Goal: Book appointment/travel/reservation

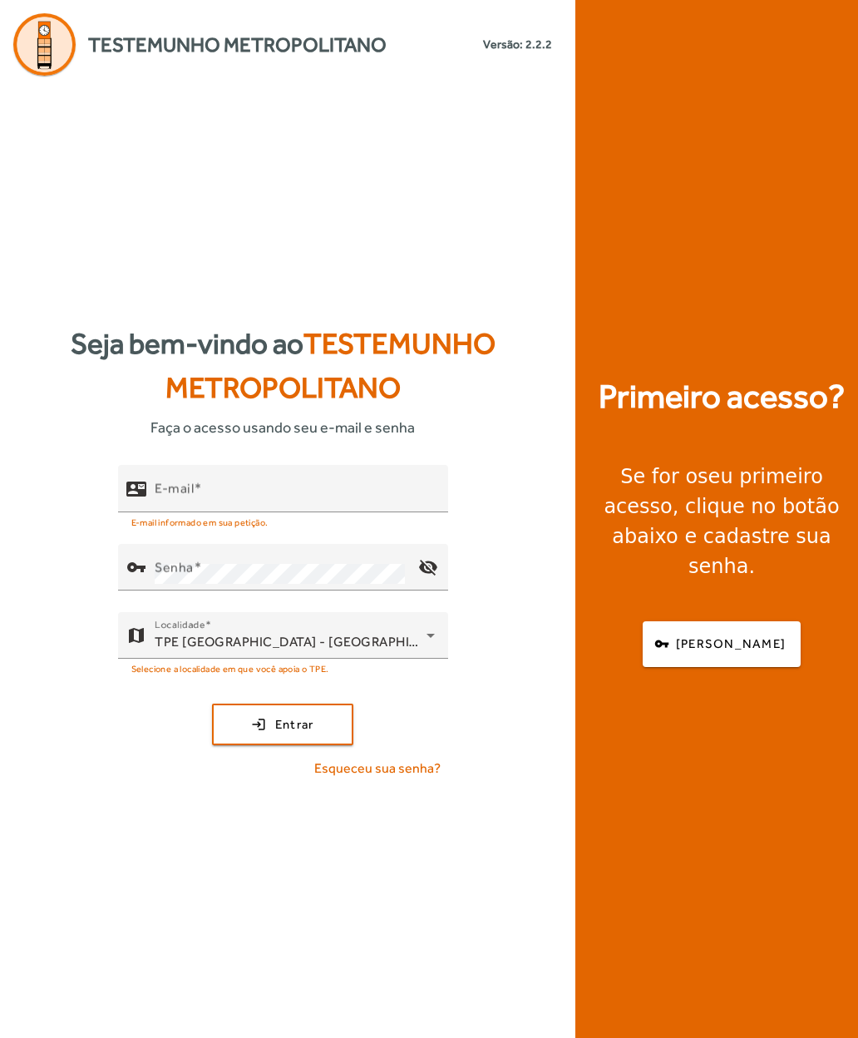
click at [155, 497] on mat-label "E-mail" at bounding box center [174, 489] width 39 height 16
click at [155, 506] on input "E-mail" at bounding box center [295, 496] width 280 height 20
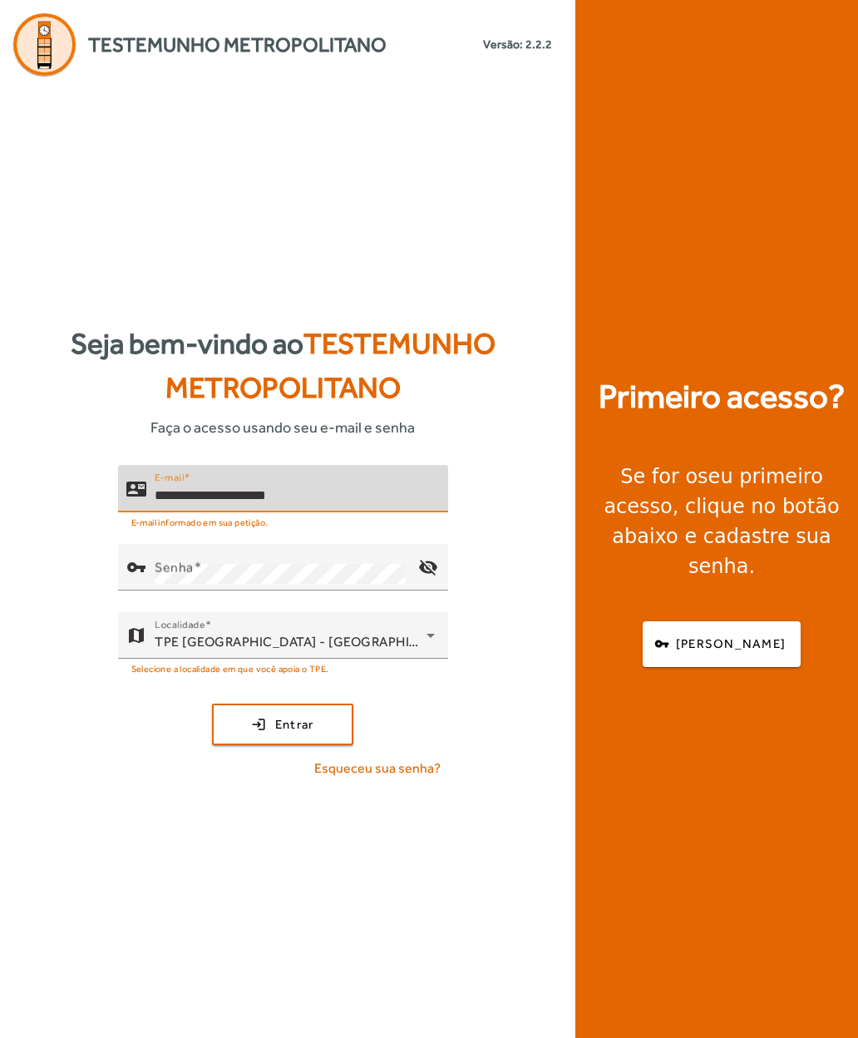
type input "**********"
click at [156, 576] on mat-label "Senha" at bounding box center [174, 568] width 39 height 16
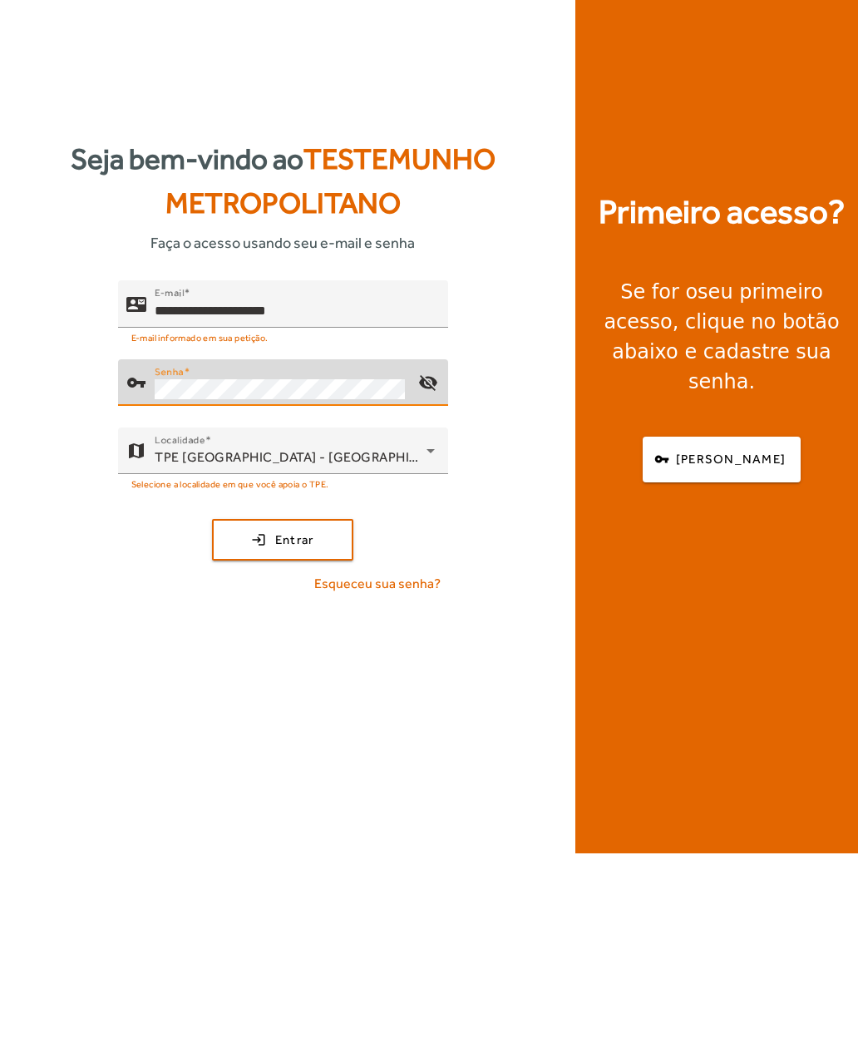
click at [240, 704] on span "submit" at bounding box center [283, 724] width 138 height 40
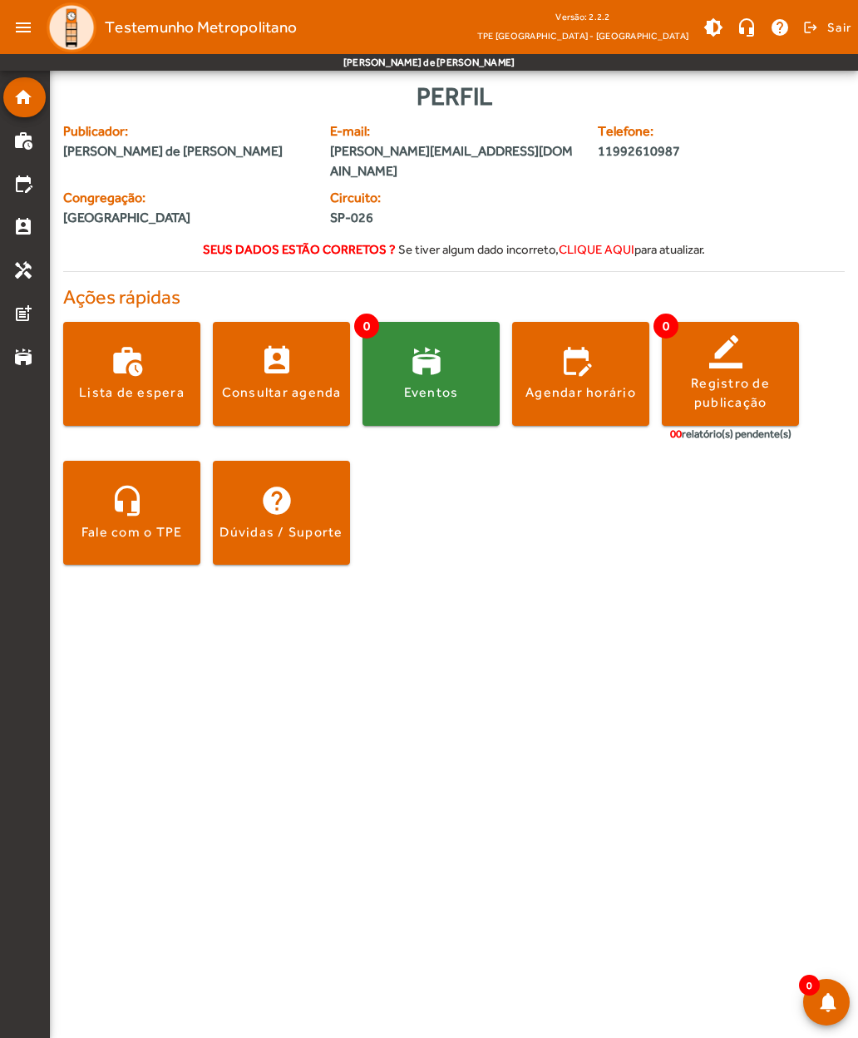
click at [260, 353] on span at bounding box center [281, 373] width 137 height 40
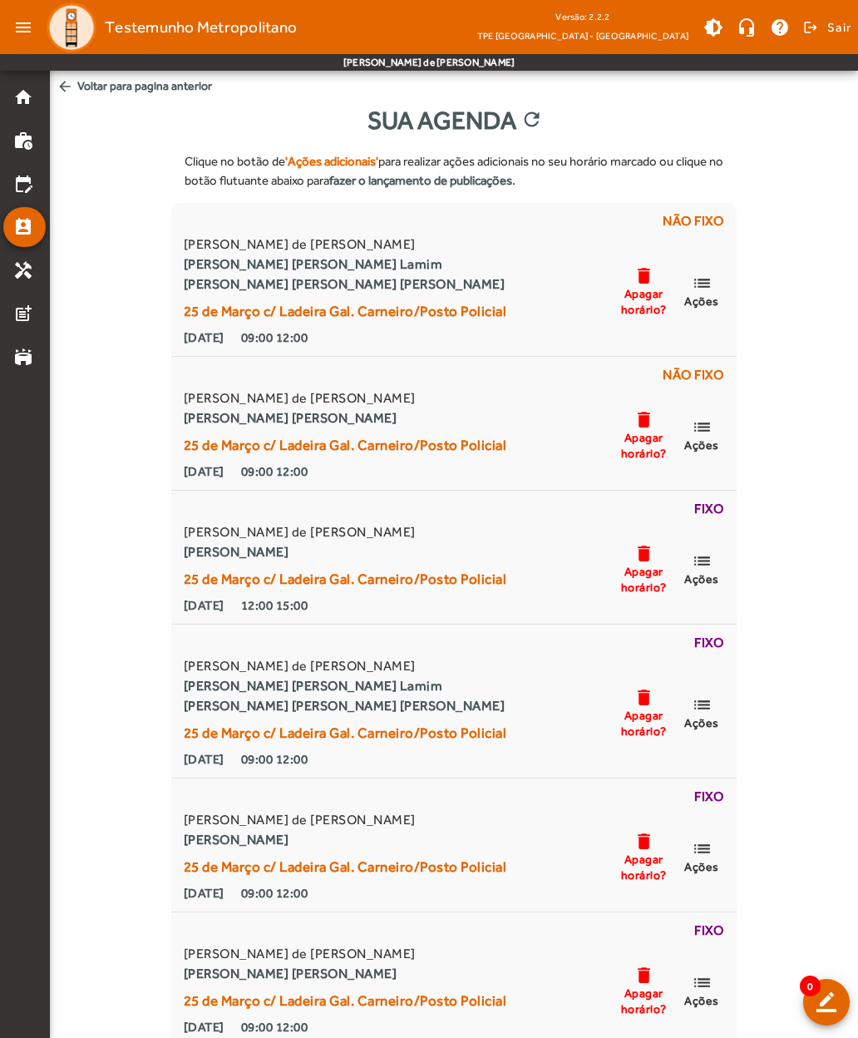
scroll to position [7, 0]
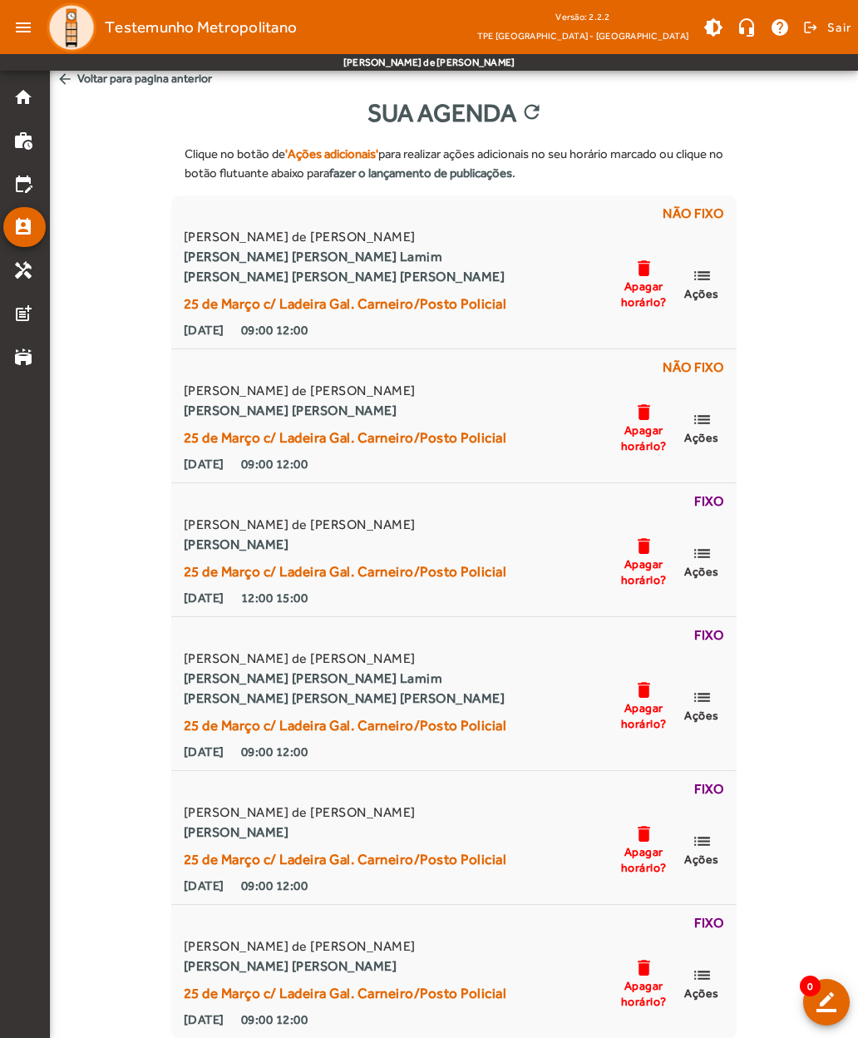
click at [698, 277] on mat-icon "list" at bounding box center [702, 275] width 20 height 21
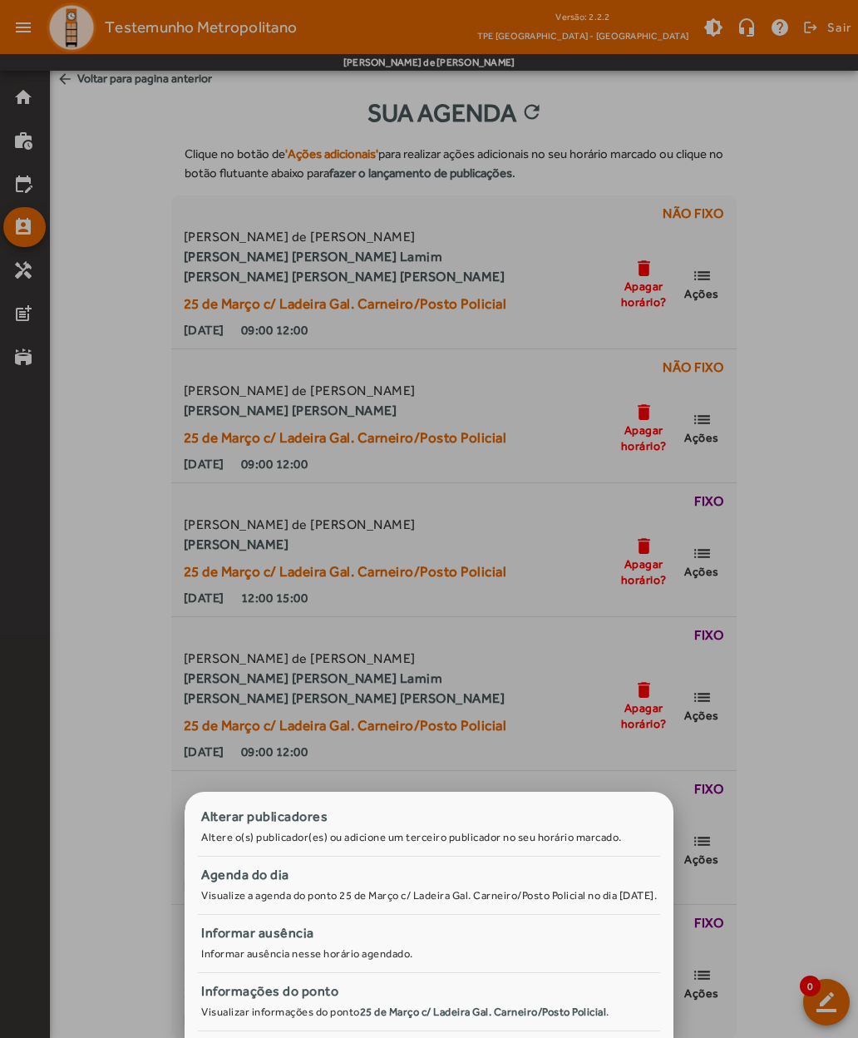
scroll to position [0, 0]
click at [105, 260] on div at bounding box center [429, 519] width 858 height 1038
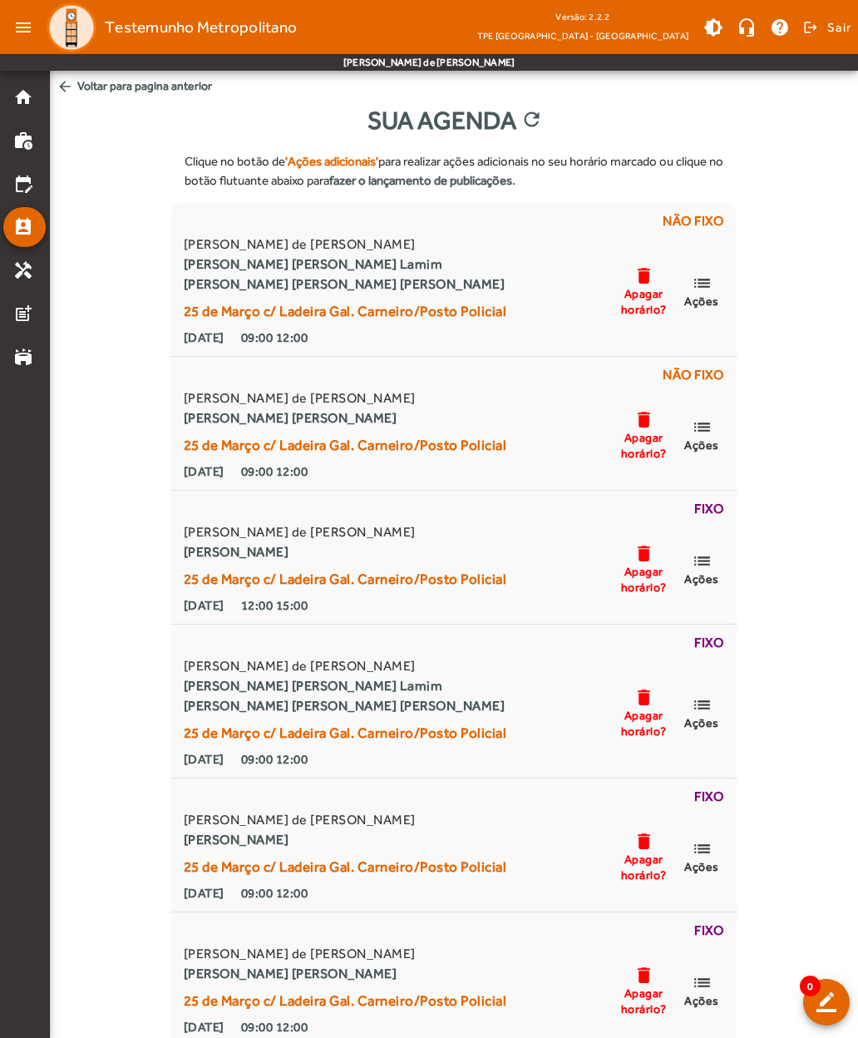
click at [858, 453] on html "menu Testemunho Metropolitano Versão: 2.2.2 TPE [GEOGRAPHIC_DATA] - Centro brig…" at bounding box center [429, 519] width 858 height 1038
click at [85, 91] on span "arrow_back Voltar para pagina anterior" at bounding box center [454, 86] width 808 height 31
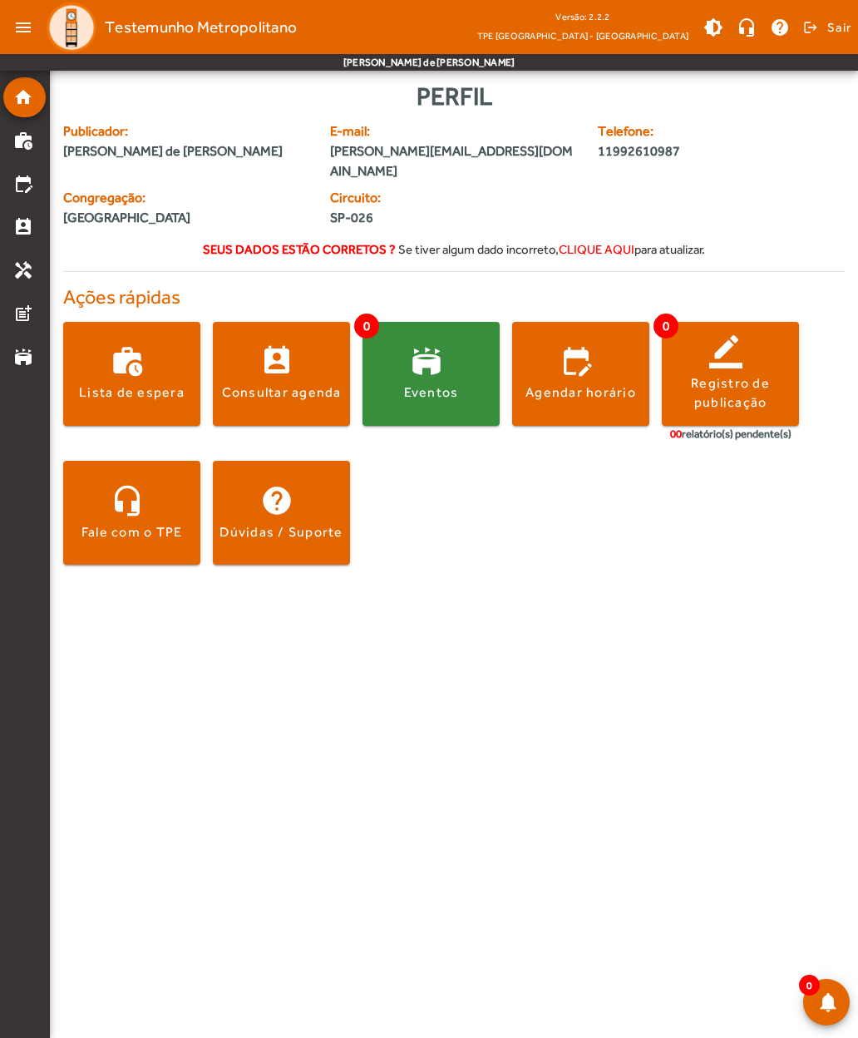
click at [565, 353] on span at bounding box center [580, 373] width 137 height 40
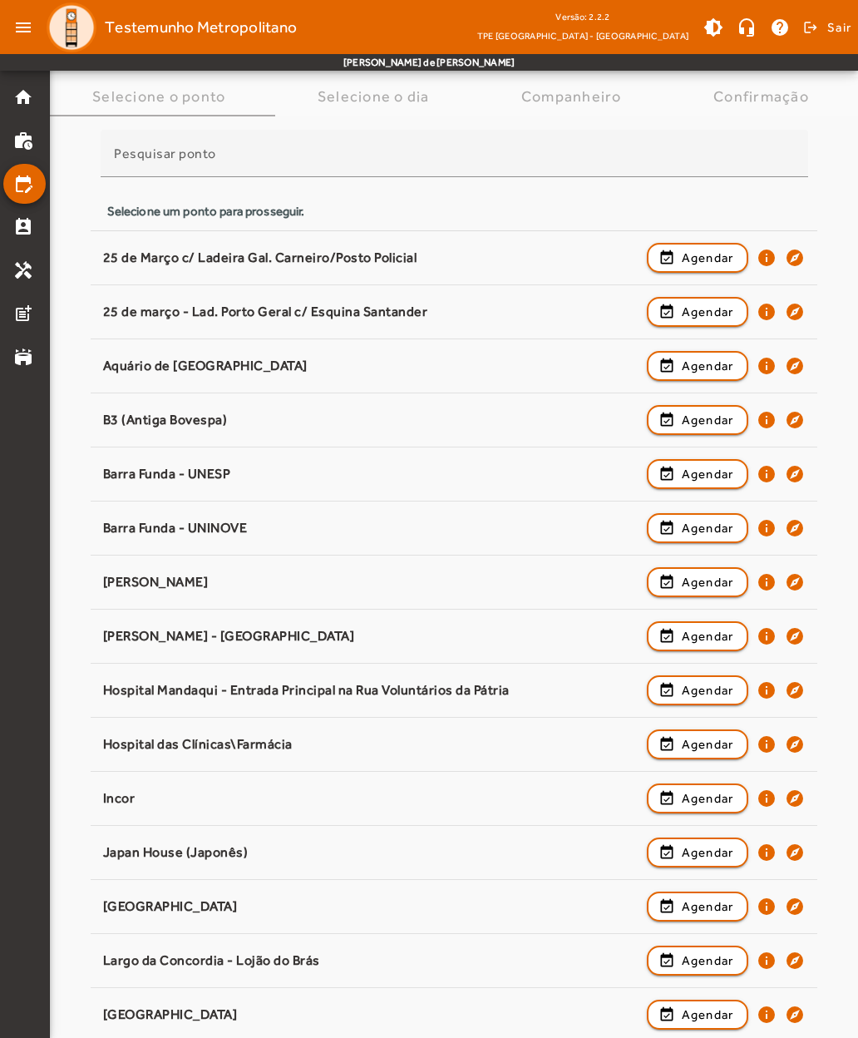
scroll to position [103, 0]
click at [140, 413] on div "B3 (Antiga Bovespa)" at bounding box center [371, 419] width 536 height 17
click at [666, 418] on span "button" at bounding box center [698, 419] width 99 height 40
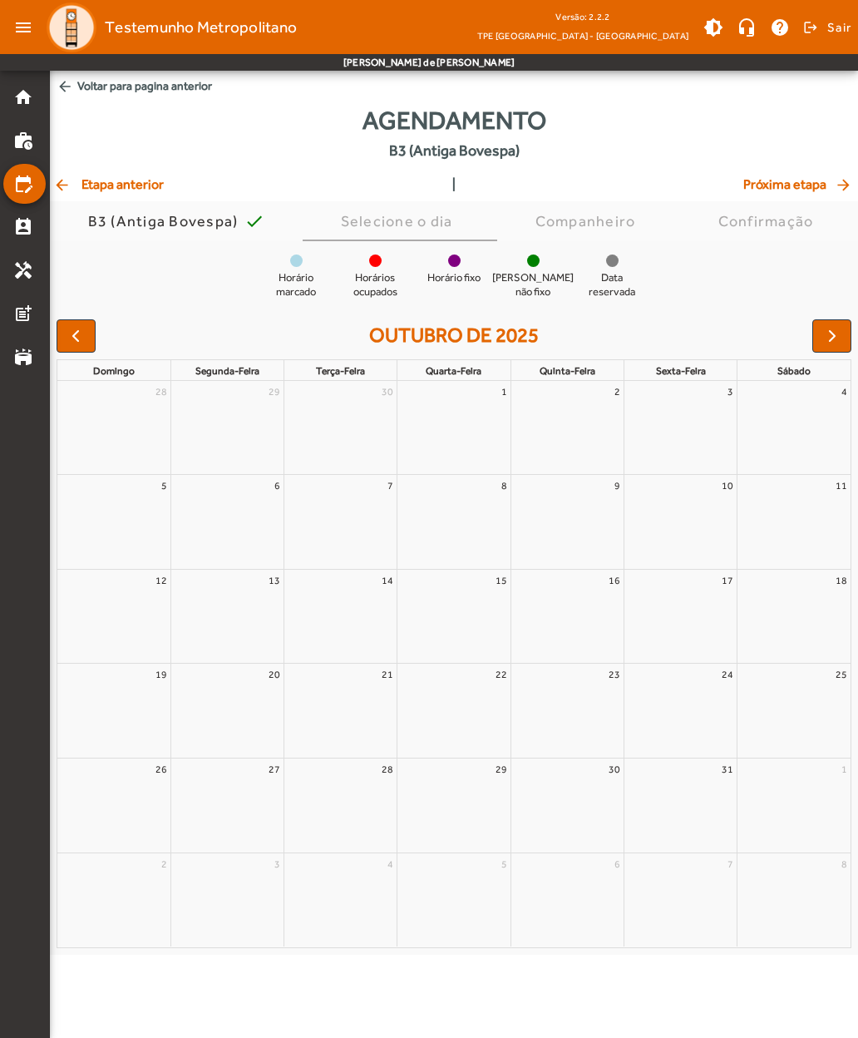
scroll to position [0, 0]
